Goal: Task Accomplishment & Management: Use online tool/utility

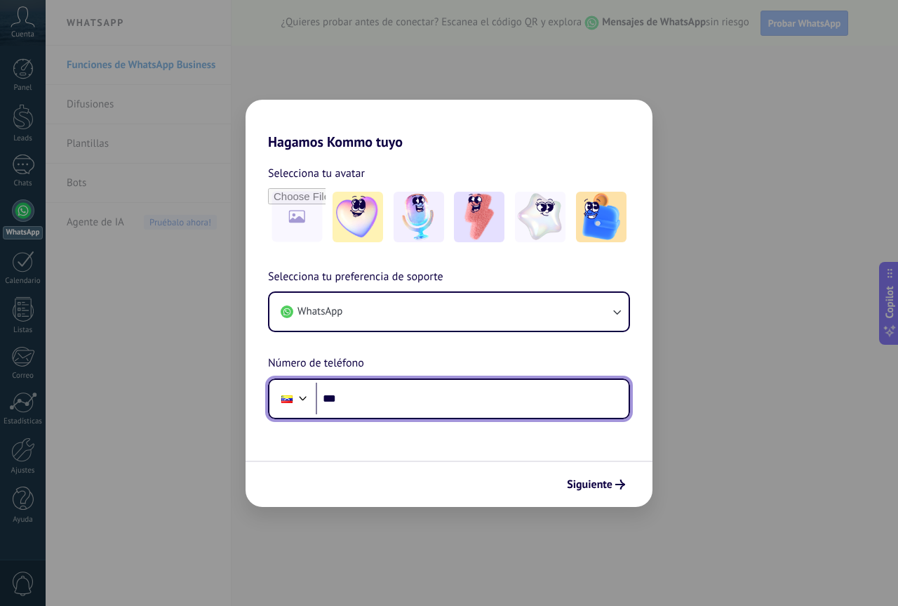
click at [375, 392] on input "***" at bounding box center [472, 399] width 313 height 32
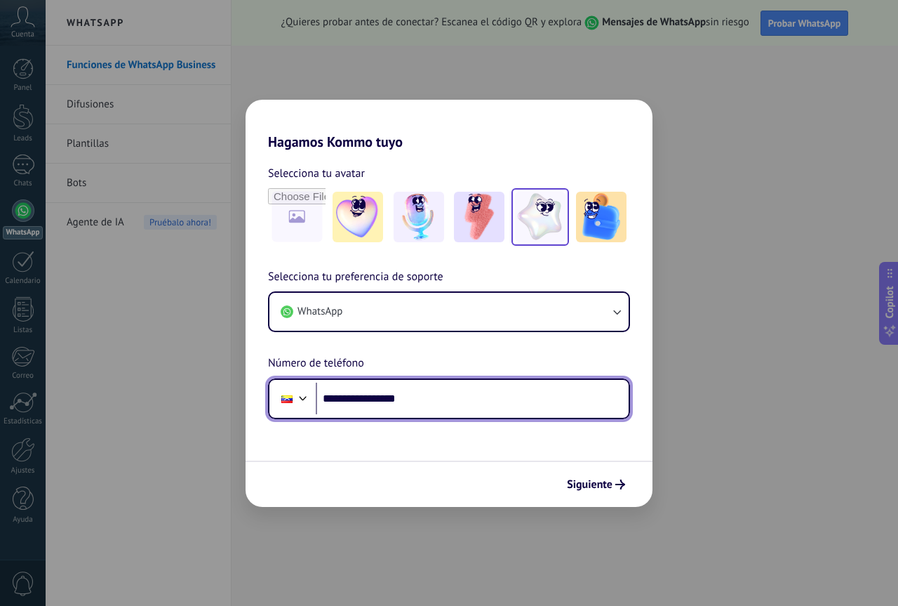
type input "**********"
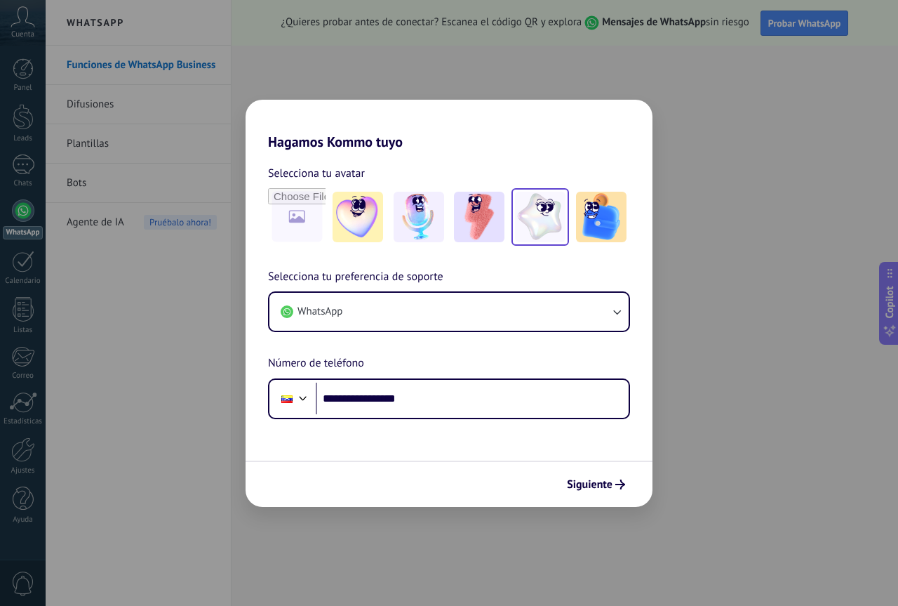
click at [542, 230] on img at bounding box center [540, 217] width 51 height 51
click at [597, 485] on span "Siguiente" at bounding box center [590, 484] width 46 height 10
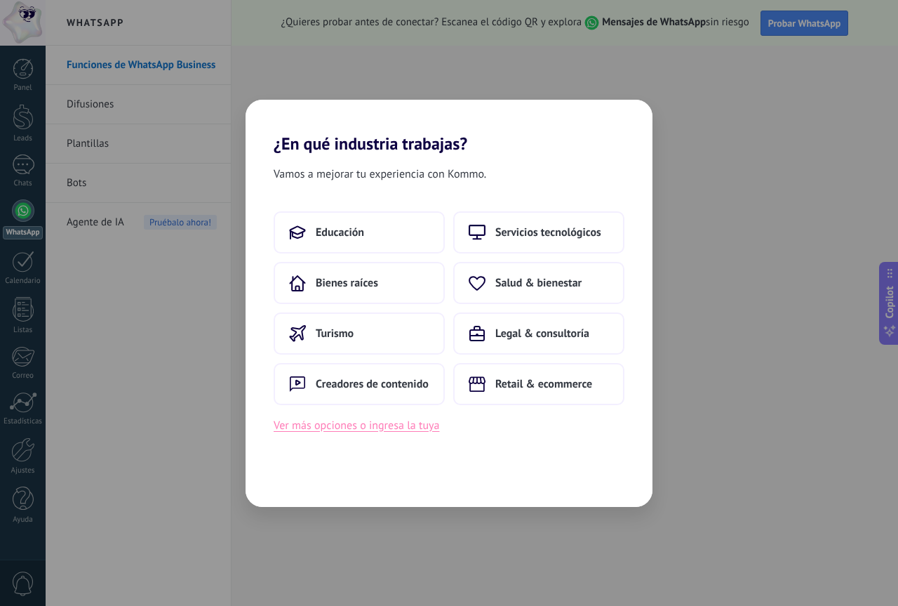
click at [373, 428] on button "Ver más opciones o ingresa la tuya" at bounding box center [357, 425] width 166 height 18
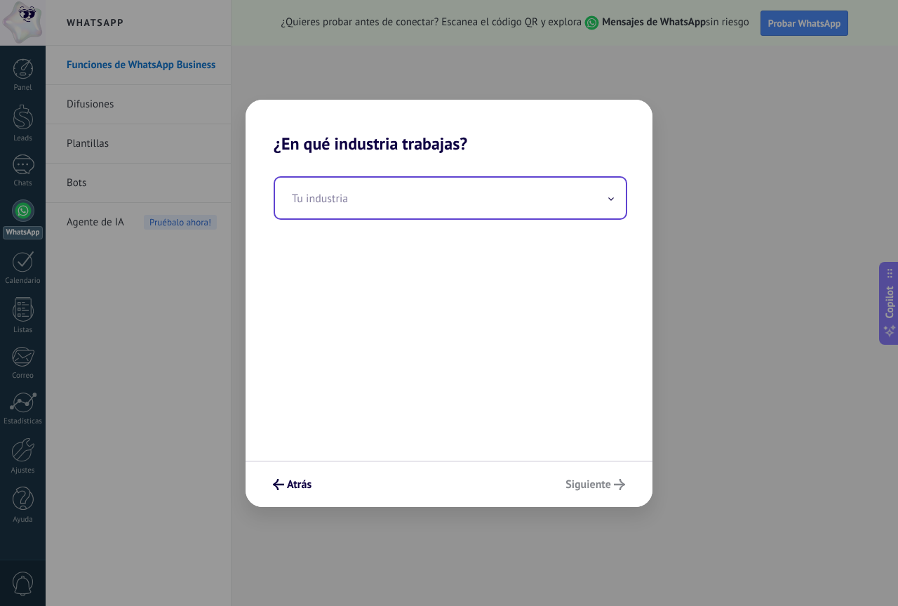
click at [343, 194] on input "text" at bounding box center [450, 198] width 351 height 41
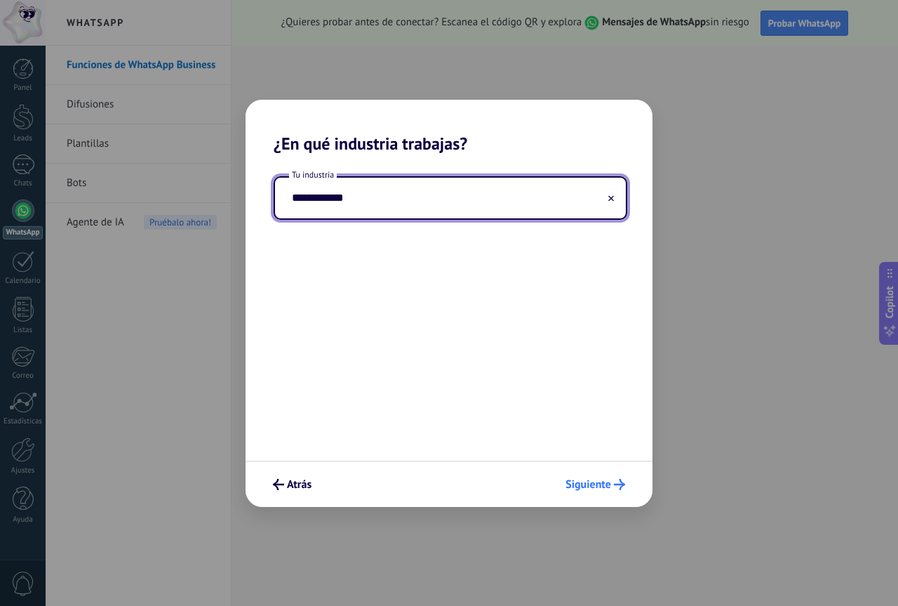
type input "**********"
click at [593, 483] on span "Siguiente" at bounding box center [589, 484] width 46 height 10
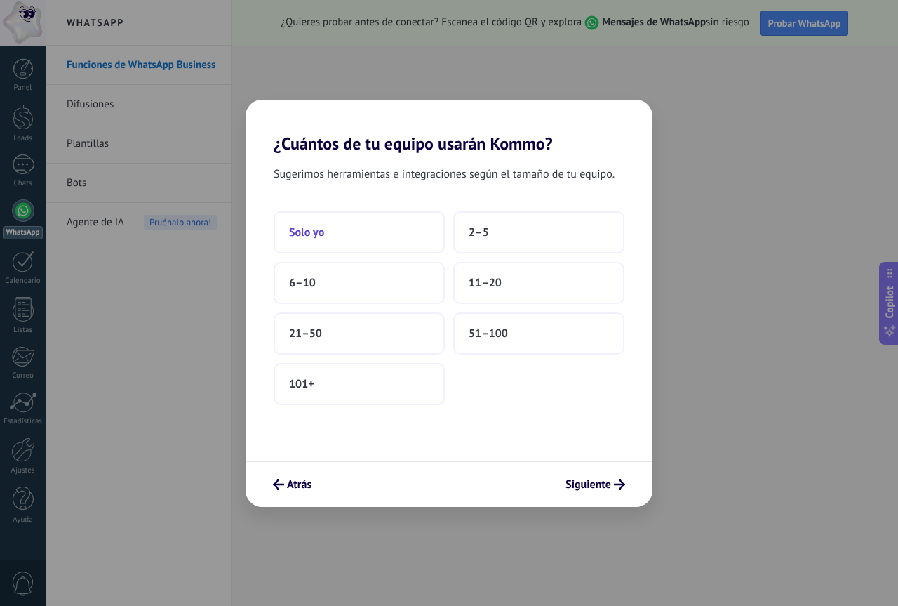
click at [409, 228] on button "Solo yo" at bounding box center [359, 232] width 171 height 42
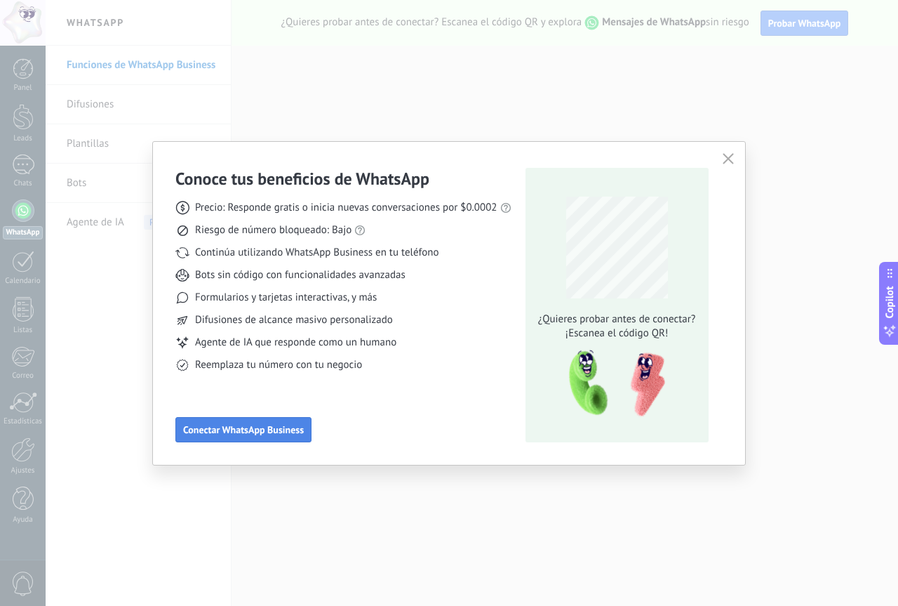
click at [277, 425] on span "Conectar WhatsApp Business" at bounding box center [243, 430] width 121 height 10
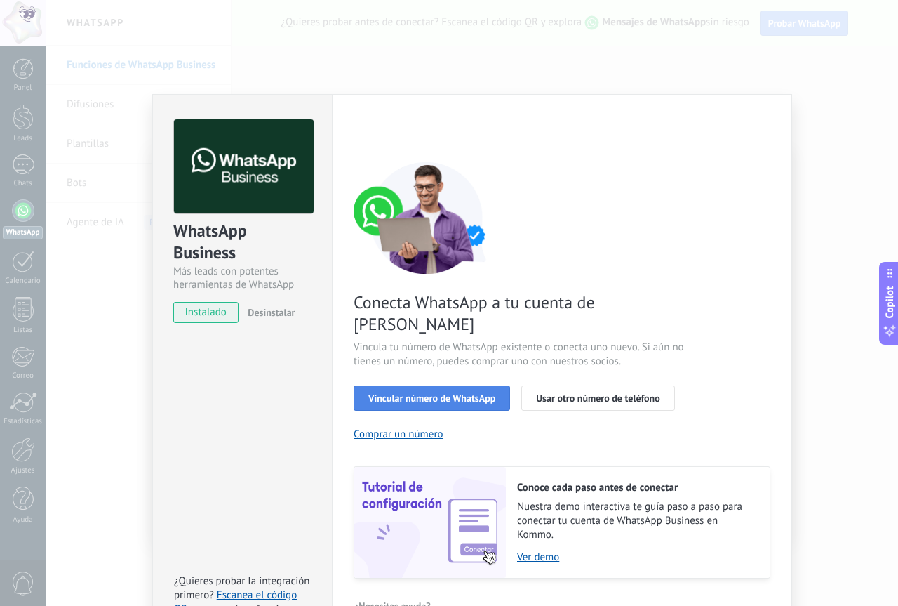
click at [456, 393] on span "Vincular número de WhatsApp" at bounding box center [431, 398] width 127 height 10
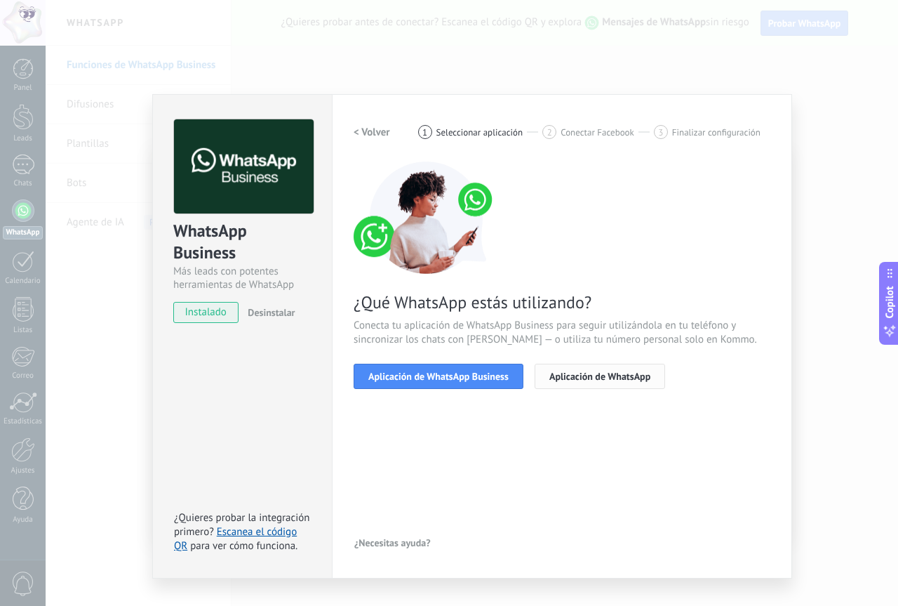
click at [575, 380] on span "Aplicación de WhatsApp" at bounding box center [600, 376] width 101 height 10
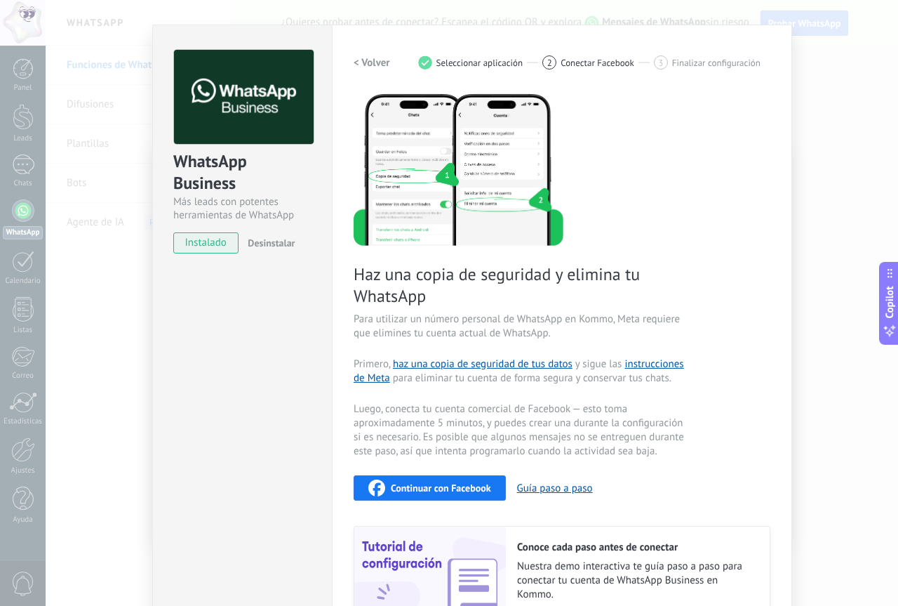
scroll to position [94, 0]
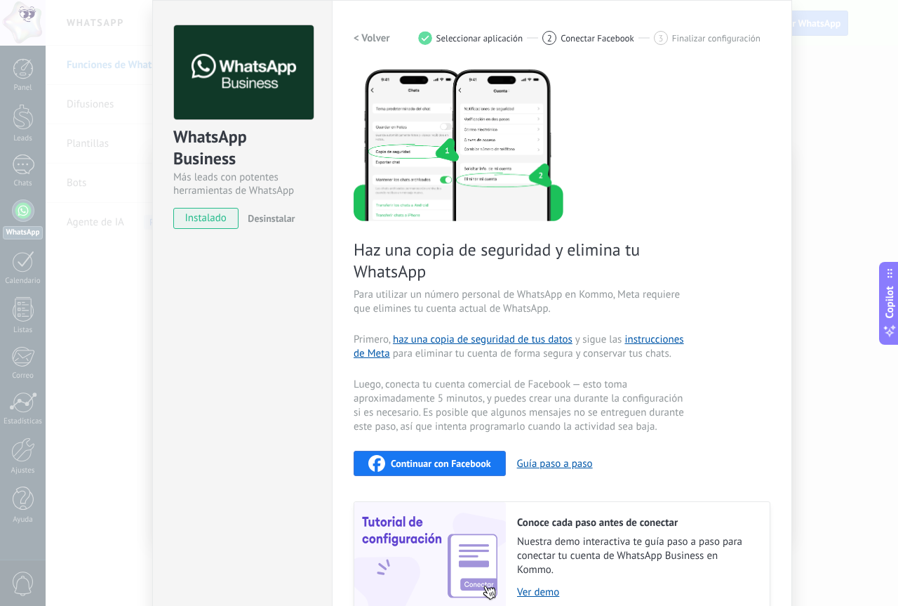
click at [455, 477] on div "Haz una copia de seguridad y elimina tu WhatsApp Para utilizar un número person…" at bounding box center [562, 340] width 417 height 546
click at [450, 467] on span "Continuar con Facebook" at bounding box center [441, 463] width 100 height 10
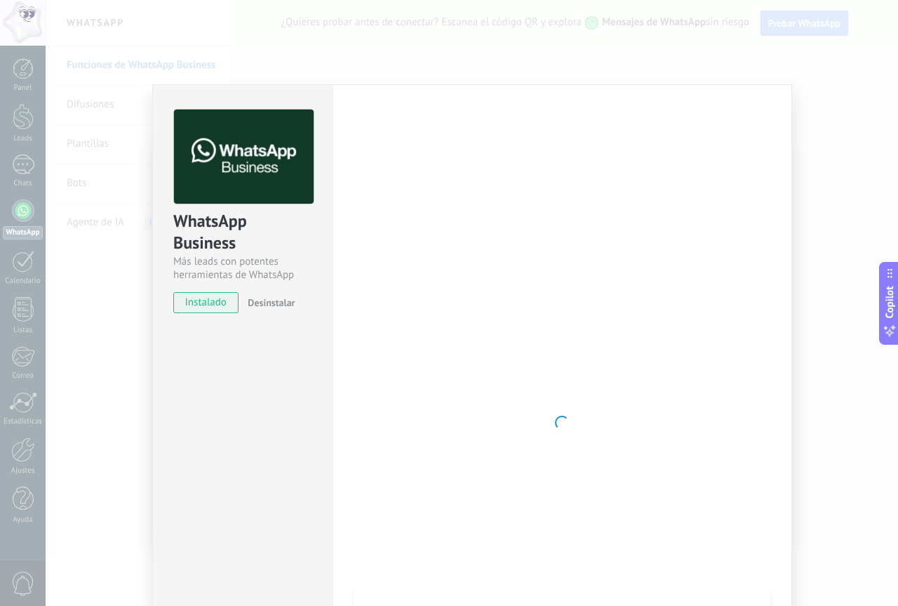
scroll to position [0, 0]
